Goal: Task Accomplishment & Management: Manage account settings

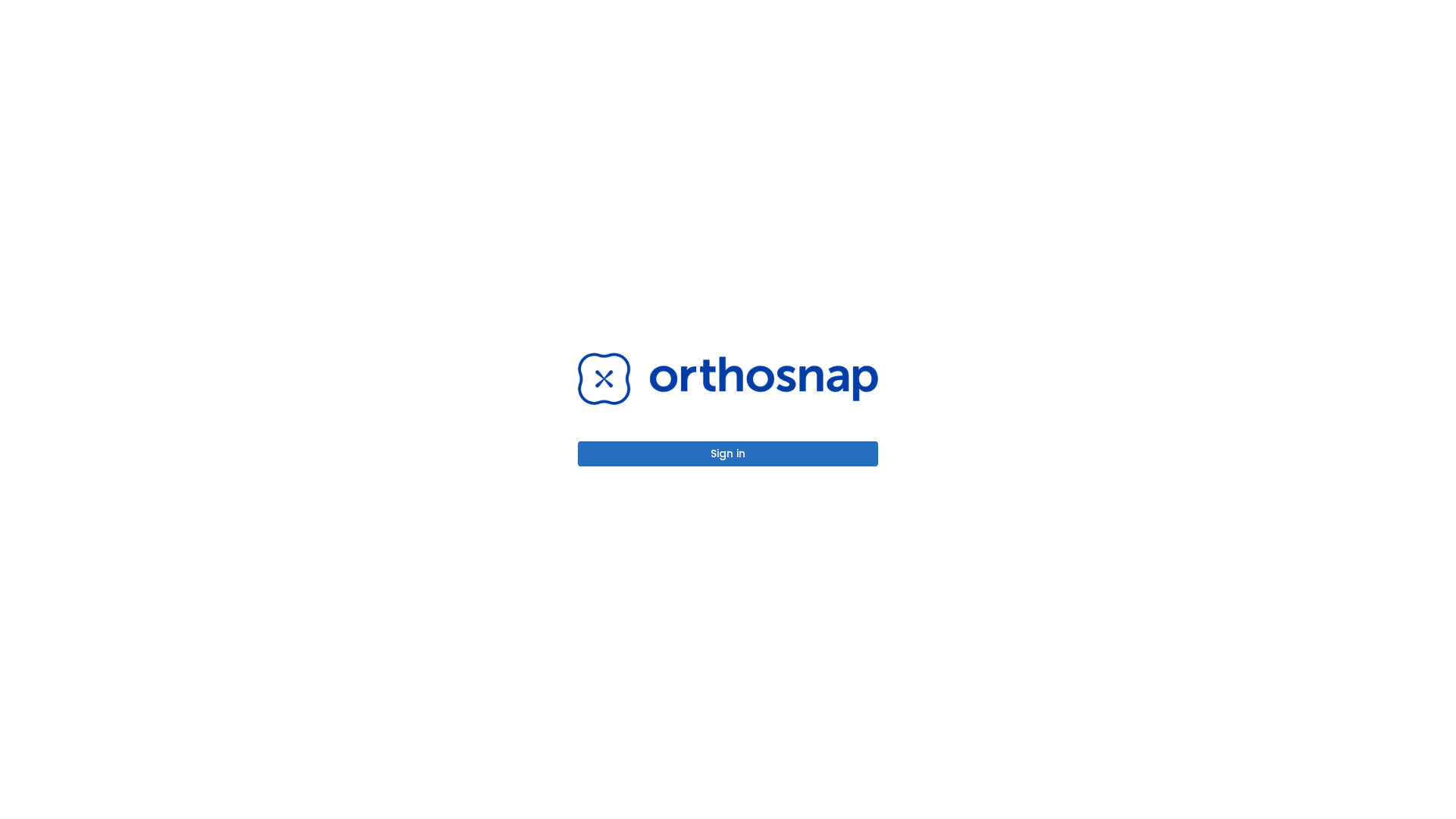
click at [728, 453] on button "Sign in" at bounding box center [727, 454] width 300 height 25
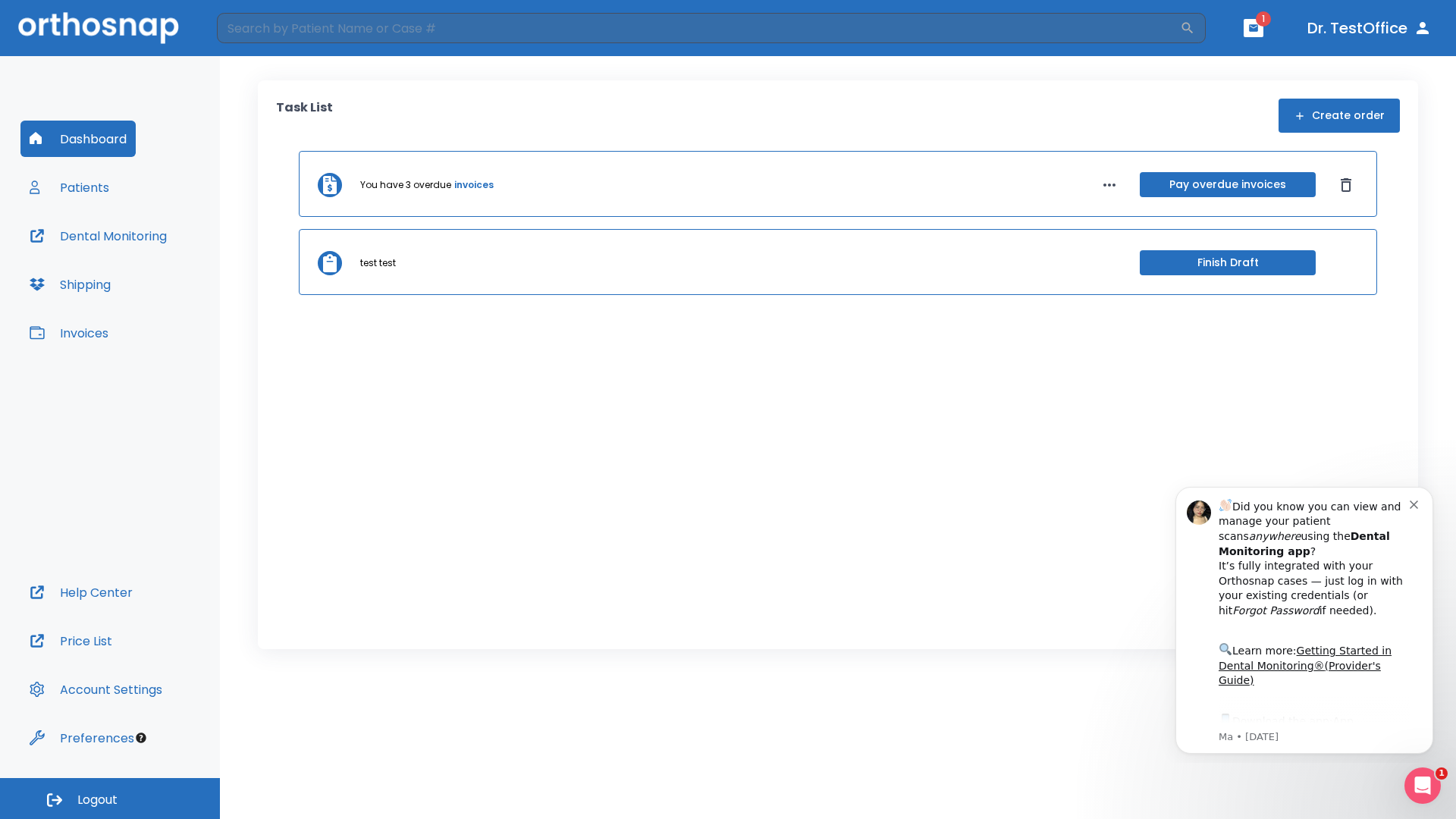
click at [110, 798] on span "Logout" at bounding box center [98, 799] width 40 height 16
